Goal: Navigation & Orientation: Find specific page/section

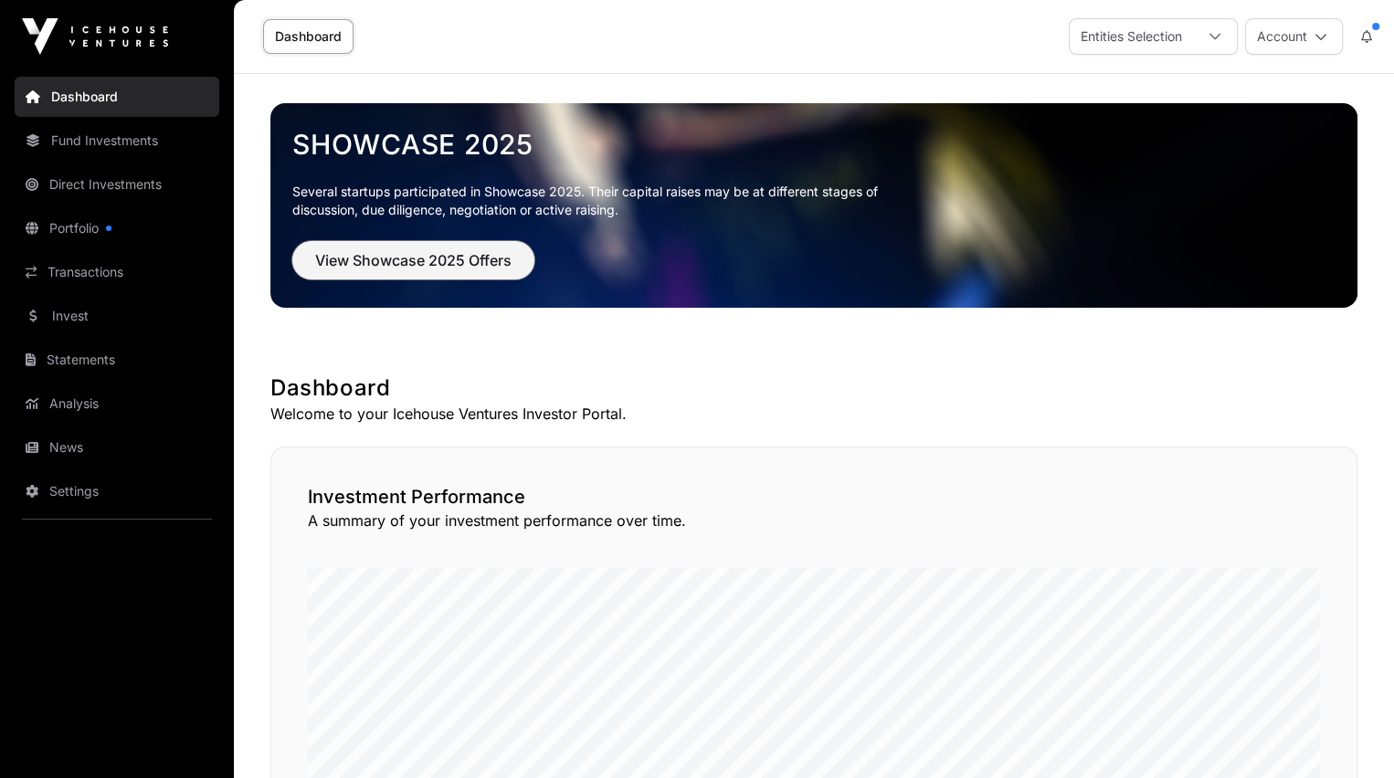
click at [392, 252] on span "View Showcase 2025 Offers" at bounding box center [413, 260] width 196 height 22
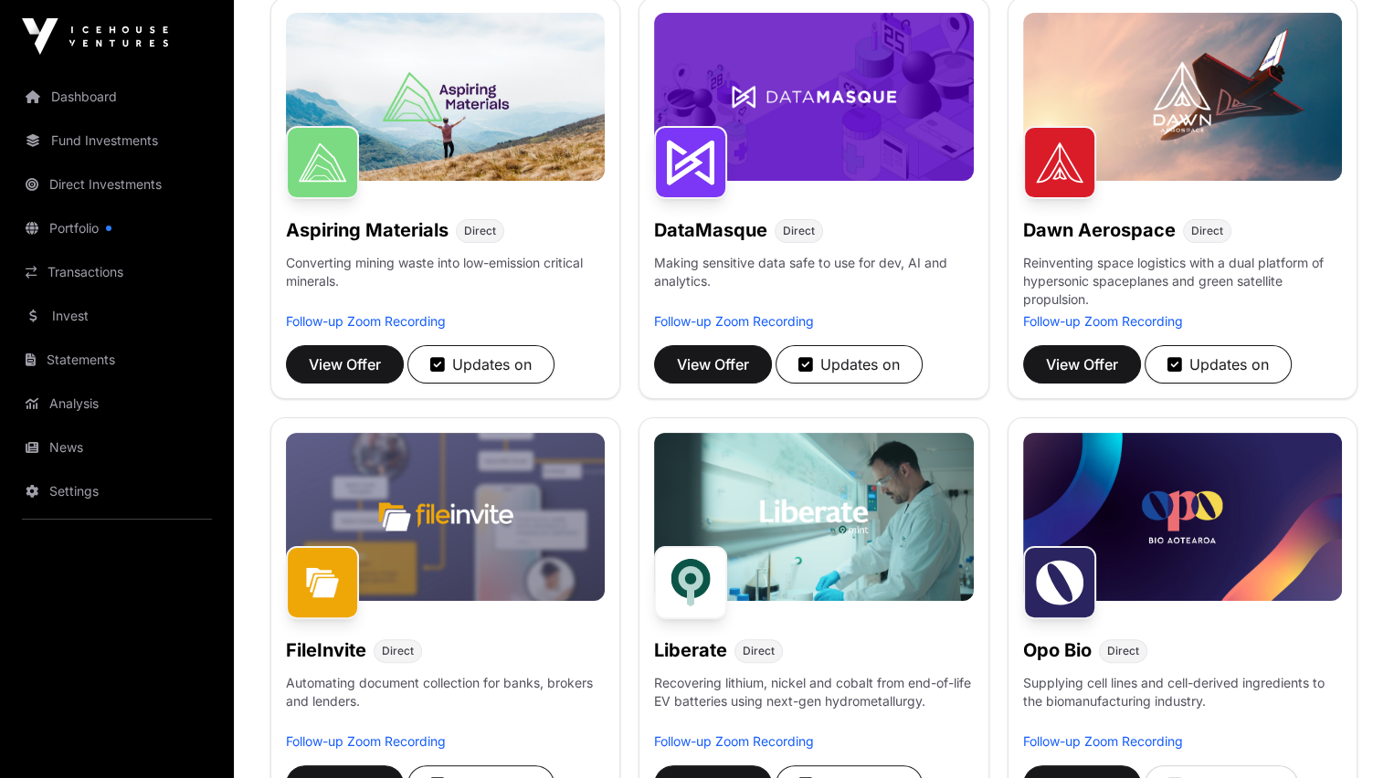
scroll to position [285, 0]
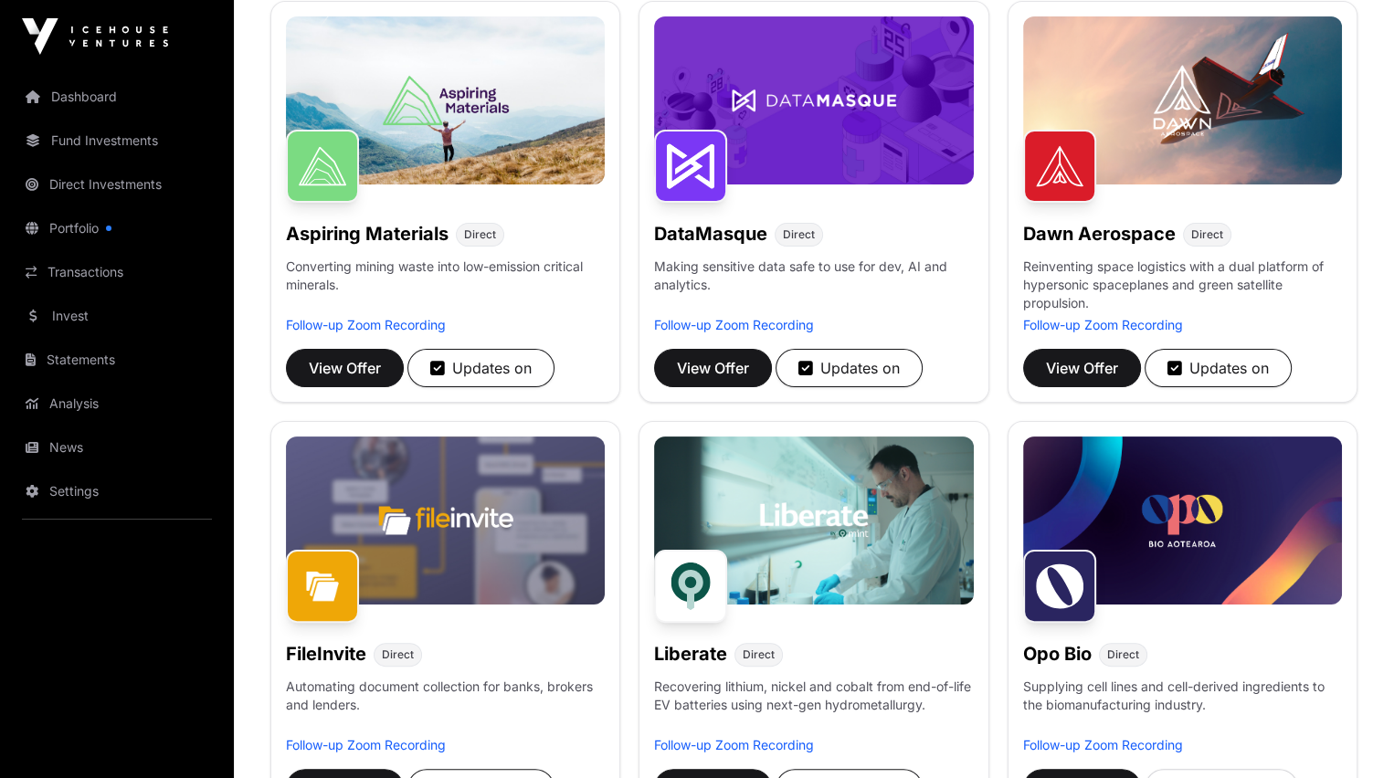
click at [79, 269] on link "Transactions" at bounding box center [117, 272] width 205 height 40
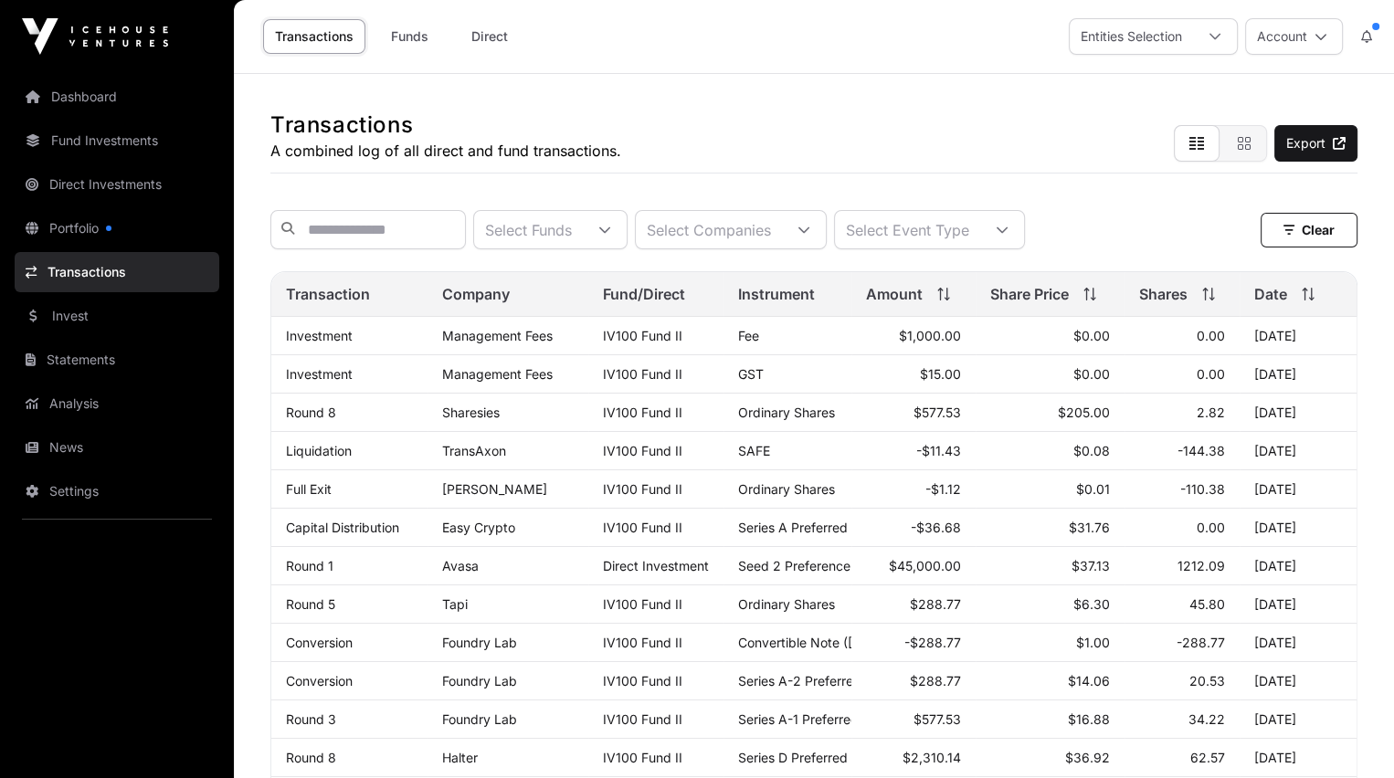
click at [486, 34] on link "Direct" at bounding box center [489, 36] width 73 height 35
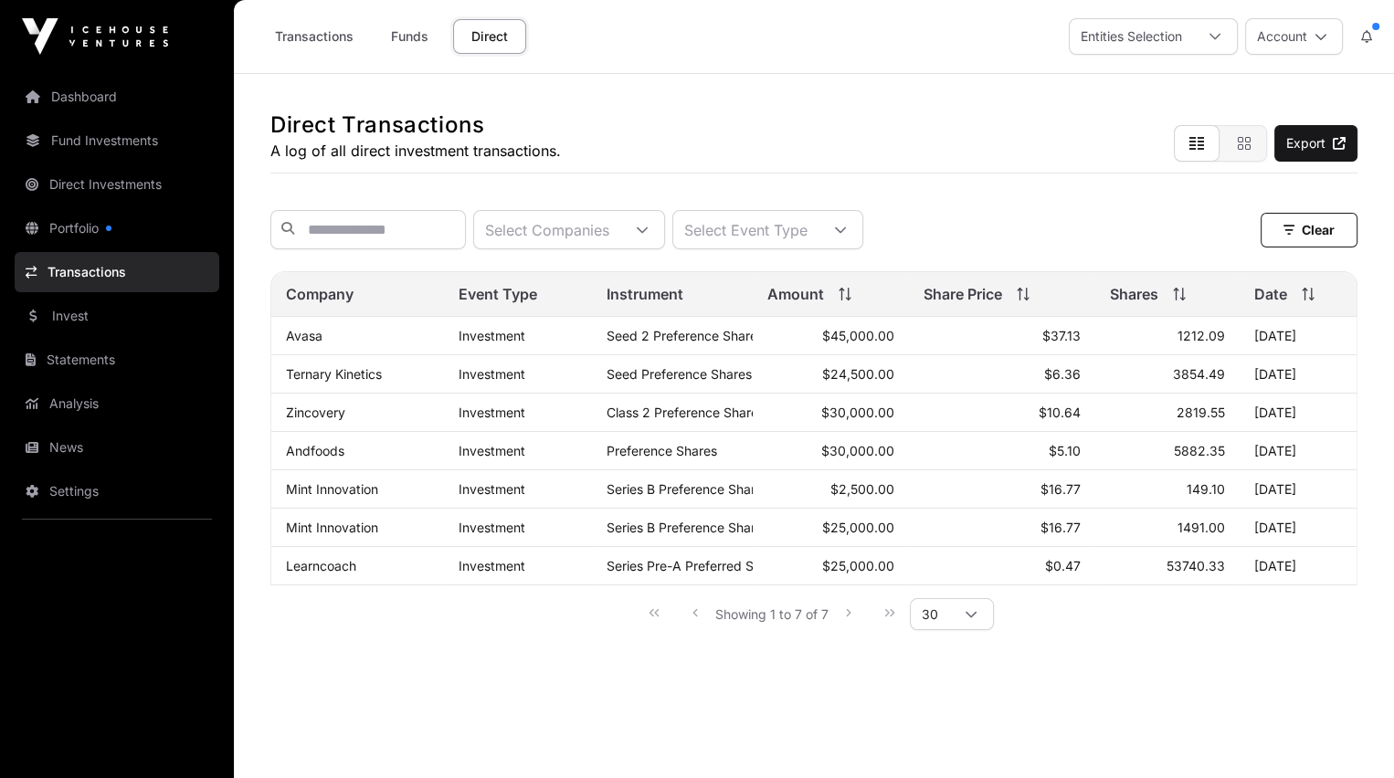
click at [92, 358] on link "Statements" at bounding box center [117, 360] width 205 height 40
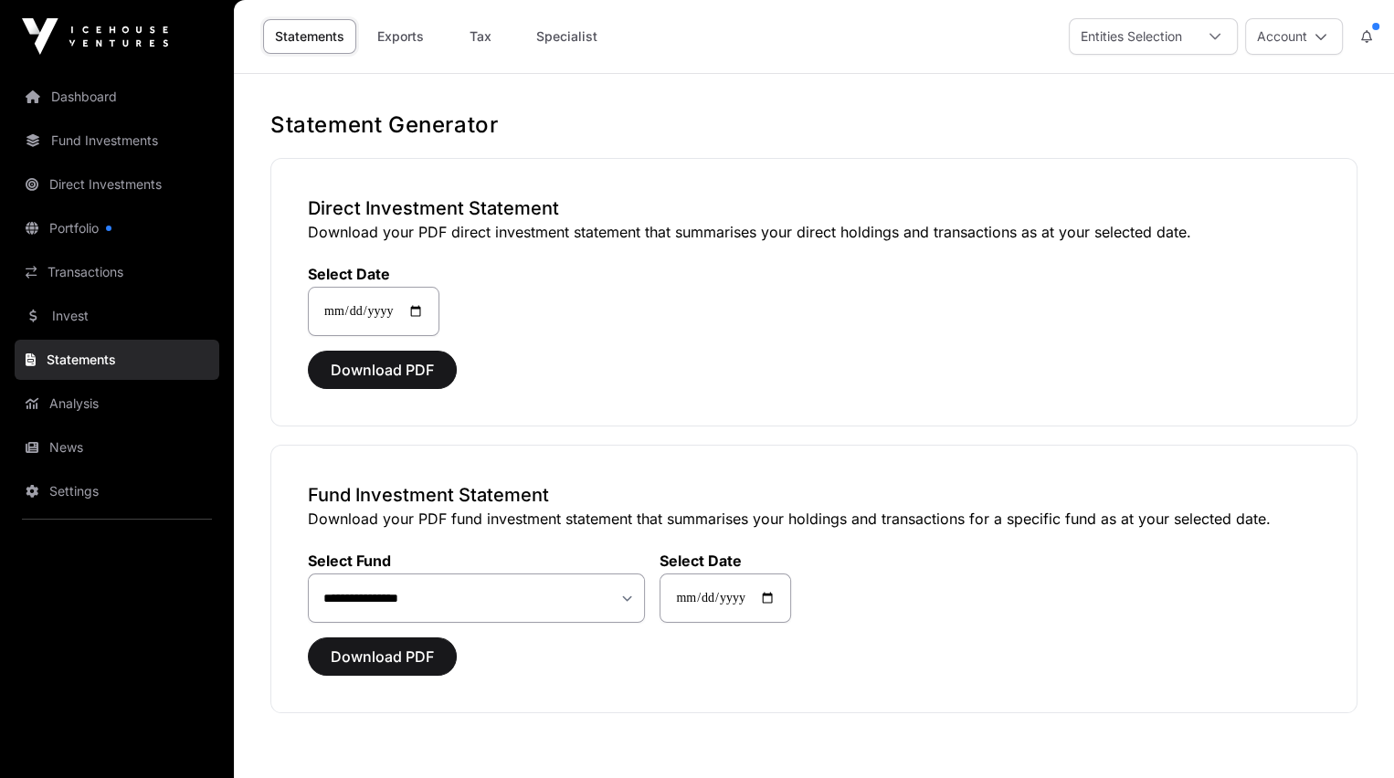
click at [72, 445] on link "News" at bounding box center [117, 447] width 205 height 40
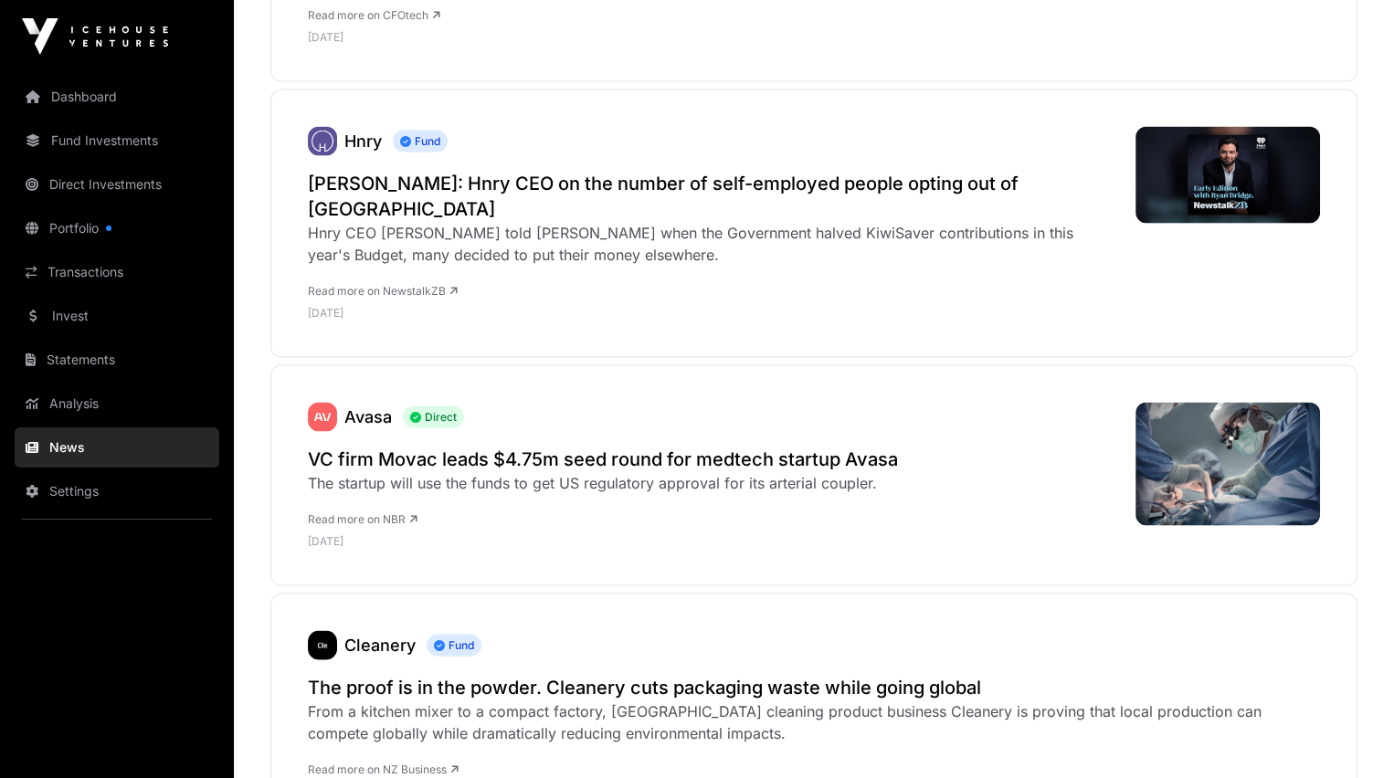
scroll to position [3855, 0]
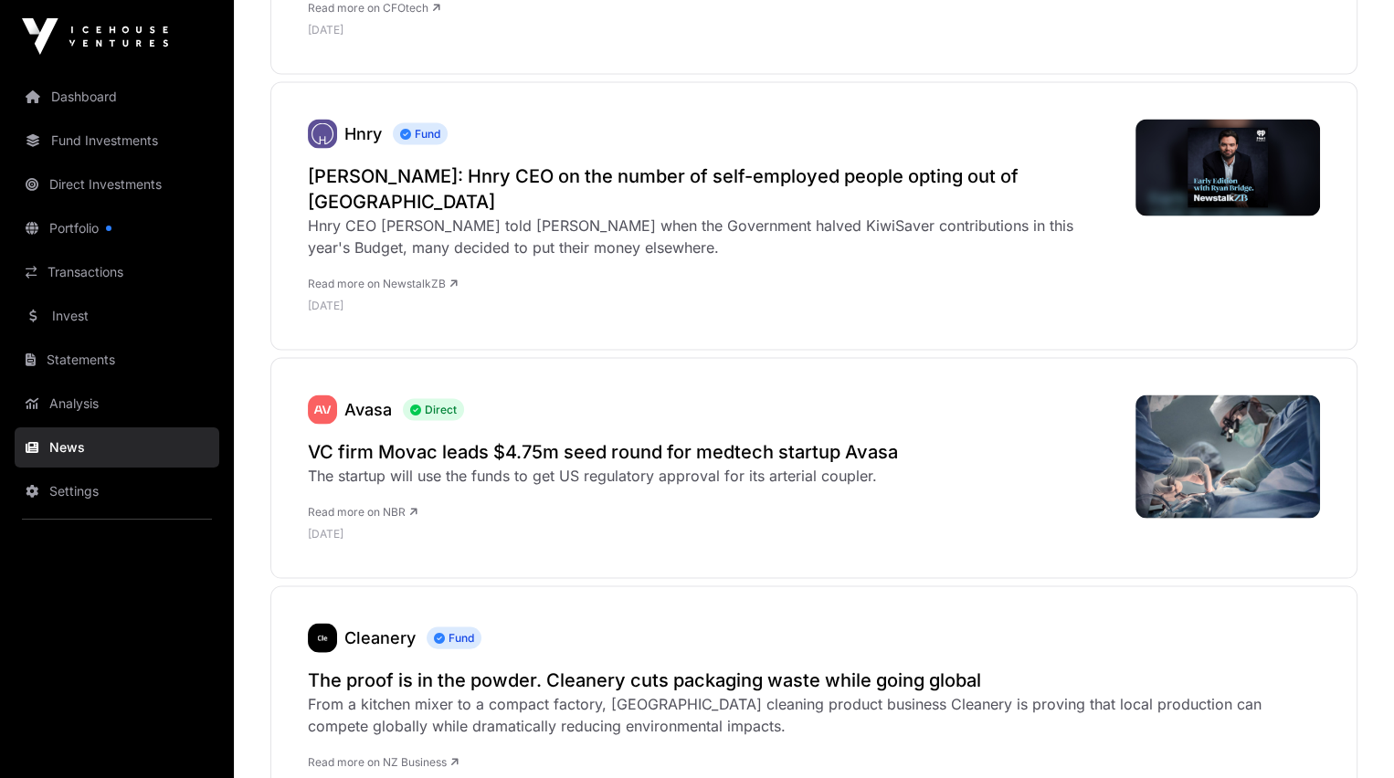
click at [427, 439] on h2 "VC firm Movac leads $4.75m seed round for medtech startup Avasa" at bounding box center [603, 452] width 590 height 26
click at [69, 488] on link "Settings" at bounding box center [117, 491] width 205 height 40
